Goal: Task Accomplishment & Management: Complete application form

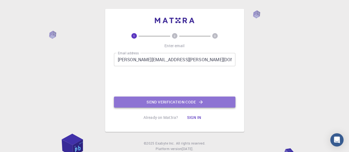
click at [170, 101] on button "Send verification code" at bounding box center [174, 102] width 121 height 11
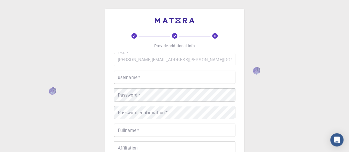
click at [134, 74] on input "username   *" at bounding box center [174, 77] width 121 height 13
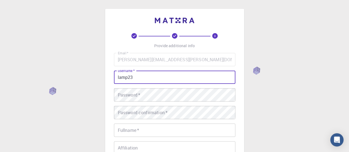
type input "lamp23"
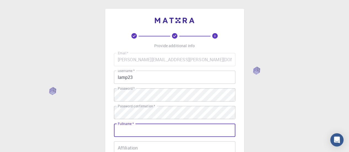
click at [126, 130] on input "Fullname   *" at bounding box center [174, 130] width 121 height 13
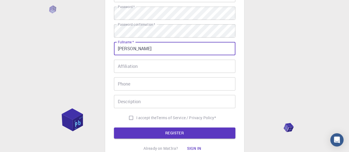
scroll to position [83, 0]
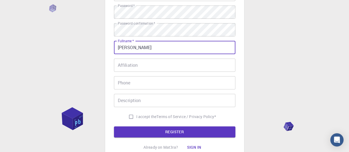
type input "[PERSON_NAME]"
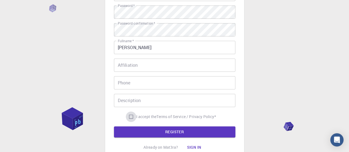
click at [128, 116] on input "I accept the Terms of Service / Privacy Policy *" at bounding box center [131, 116] width 10 height 10
checkbox input "true"
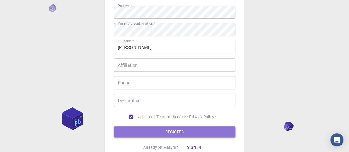
click at [187, 132] on button "REGISTER" at bounding box center [174, 131] width 121 height 11
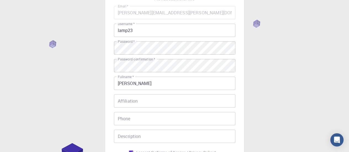
scroll to position [129, 0]
